Goal: Information Seeking & Learning: Compare options

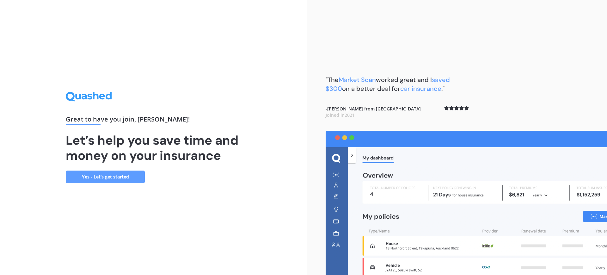
click at [104, 179] on link "Yes - Let’s get started" at bounding box center [105, 176] width 79 height 13
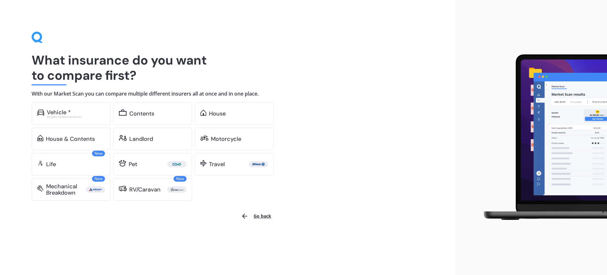
click at [31, 37] on div "What insurance do you want to compare first? With our Market Scan you can compa…" at bounding box center [227, 137] width 455 height 275
click at [33, 37] on icon at bounding box center [37, 37] width 10 height 10
click at [37, 37] on icon at bounding box center [37, 38] width 11 height 12
click at [38, 37] on icon at bounding box center [37, 38] width 11 height 12
click at [39, 37] on icon at bounding box center [37, 38] width 11 height 12
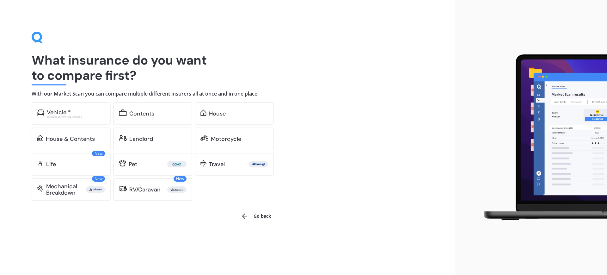
click at [41, 37] on icon at bounding box center [37, 37] width 10 height 10
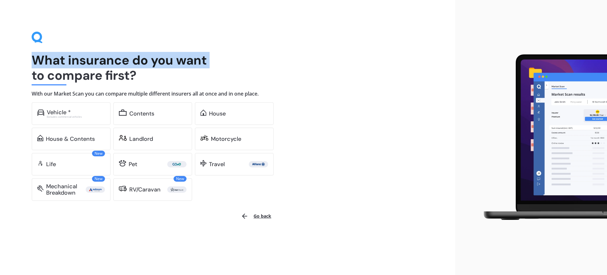
click at [42, 37] on icon at bounding box center [37, 37] width 10 height 10
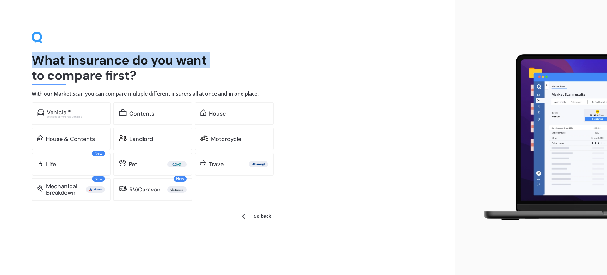
click at [42, 37] on icon at bounding box center [37, 37] width 10 height 10
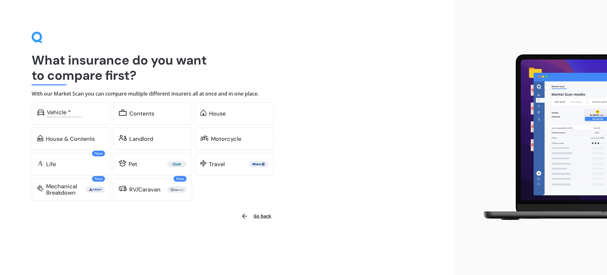
click at [380, 72] on h1 "What insurance do you want to compare first?" at bounding box center [228, 67] width 392 height 30
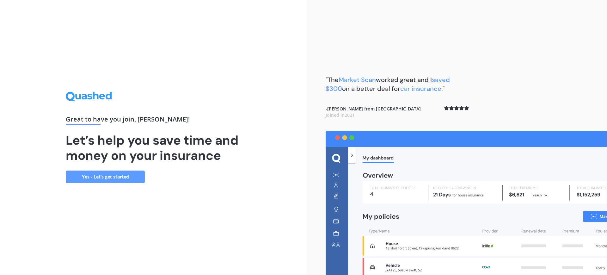
click at [105, 175] on link "Yes - Let’s get started" at bounding box center [105, 176] width 79 height 13
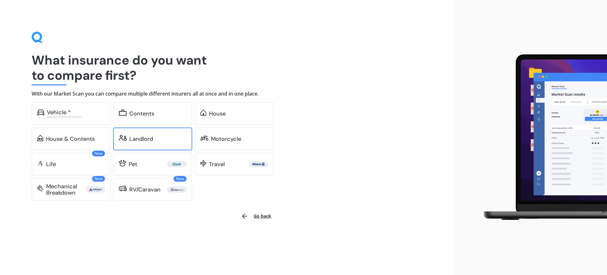
click at [124, 139] on img at bounding box center [123, 138] width 8 height 6
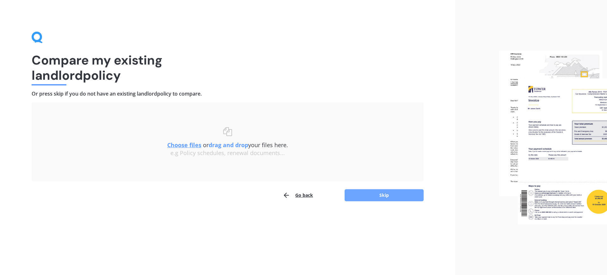
click at [391, 195] on button "Skip" at bounding box center [383, 195] width 79 height 12
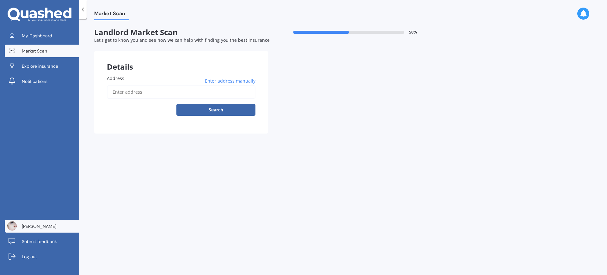
click at [34, 221] on link "Lisa du Preez" at bounding box center [42, 226] width 74 height 13
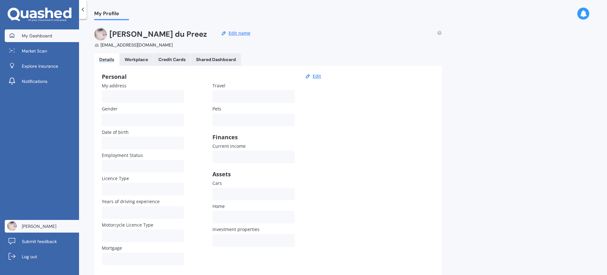
click at [31, 36] on span "My Dashboard" at bounding box center [37, 36] width 30 height 6
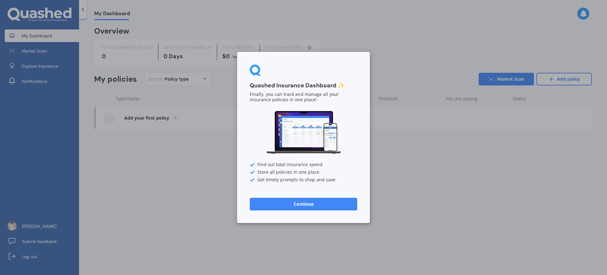
click at [289, 203] on button "Continue" at bounding box center [303, 203] width 107 height 13
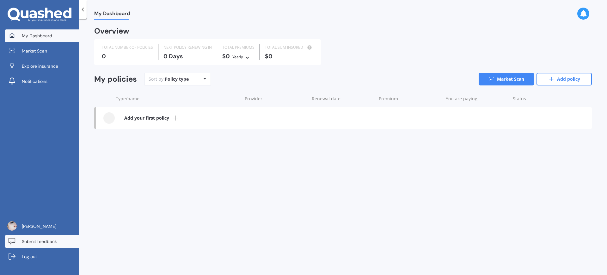
click at [32, 237] on link "Submit feedback" at bounding box center [42, 241] width 74 height 13
click at [323, 214] on div "My Dashboard Overview TOTAL NUMBER OF POLICIES 0 NEXT POLICY RENEWING IN 0 Days…" at bounding box center [343, 148] width 528 height 256
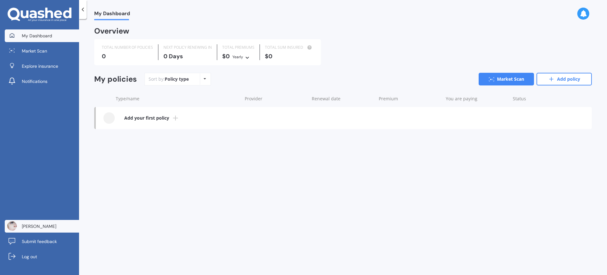
click at [33, 226] on span "Lisa du Preez" at bounding box center [39, 226] width 34 height 6
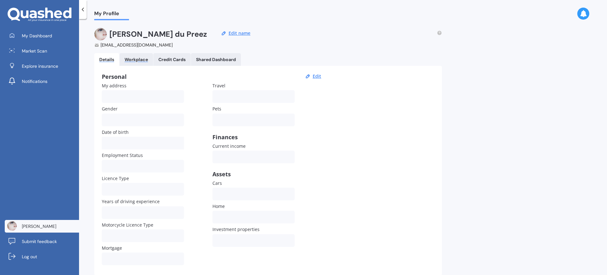
click at [136, 60] on div "Workplace" at bounding box center [135, 59] width 23 height 5
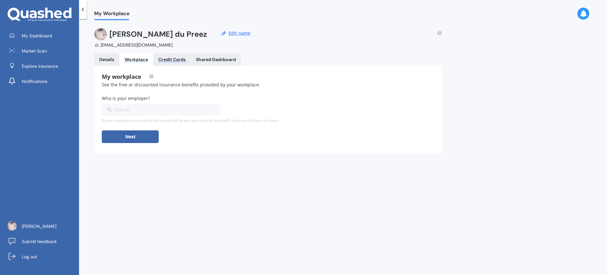
click at [170, 59] on div "Credit Cards" at bounding box center [171, 59] width 27 height 5
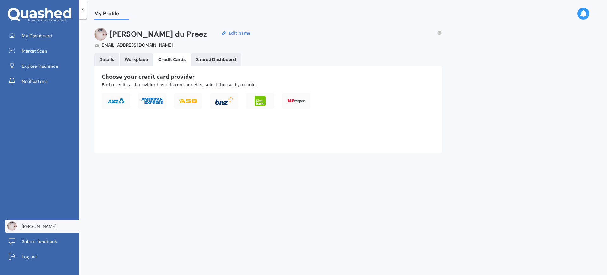
click at [215, 59] on div "Shared Dashboard" at bounding box center [216, 59] width 40 height 5
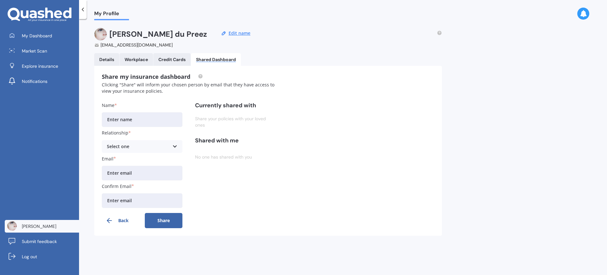
click at [107, 66] on div "Share my insurance dashboard Clicking "Share" will inform your chosen person by…" at bounding box center [268, 151] width 348 height 170
click at [107, 61] on div "Details" at bounding box center [106, 59] width 15 height 5
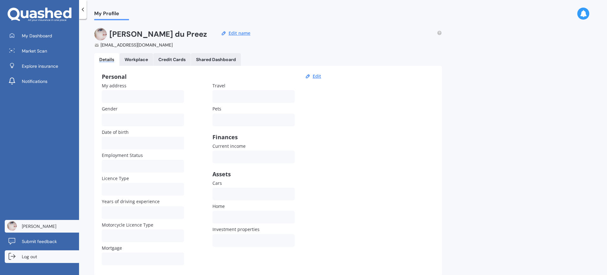
click at [23, 257] on span "Log out" at bounding box center [29, 256] width 15 height 6
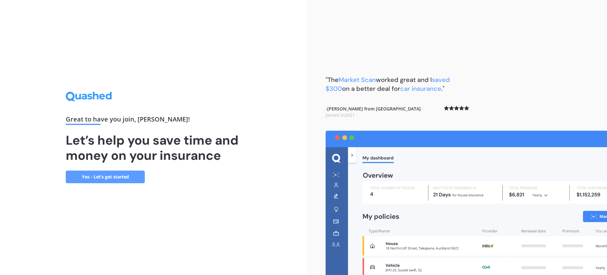
click at [115, 177] on link "Yes - Let’s get started" at bounding box center [105, 176] width 79 height 13
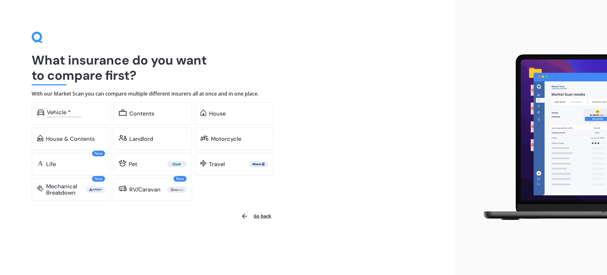
click at [255, 219] on button "Go back" at bounding box center [256, 215] width 38 height 15
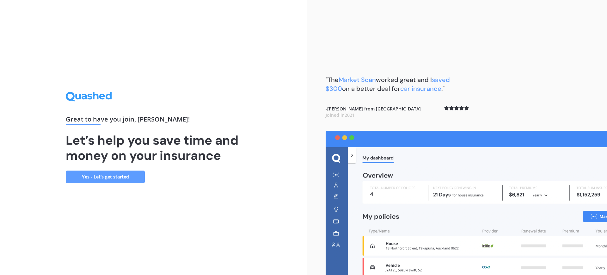
click at [110, 174] on link "Yes - Let’s get started" at bounding box center [105, 176] width 79 height 13
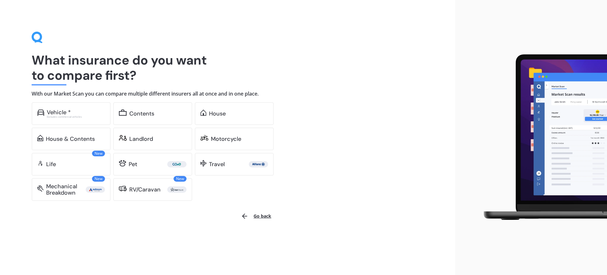
click at [265, 215] on button "Go back" at bounding box center [256, 215] width 38 height 15
